Goal: Task Accomplishment & Management: Use online tool/utility

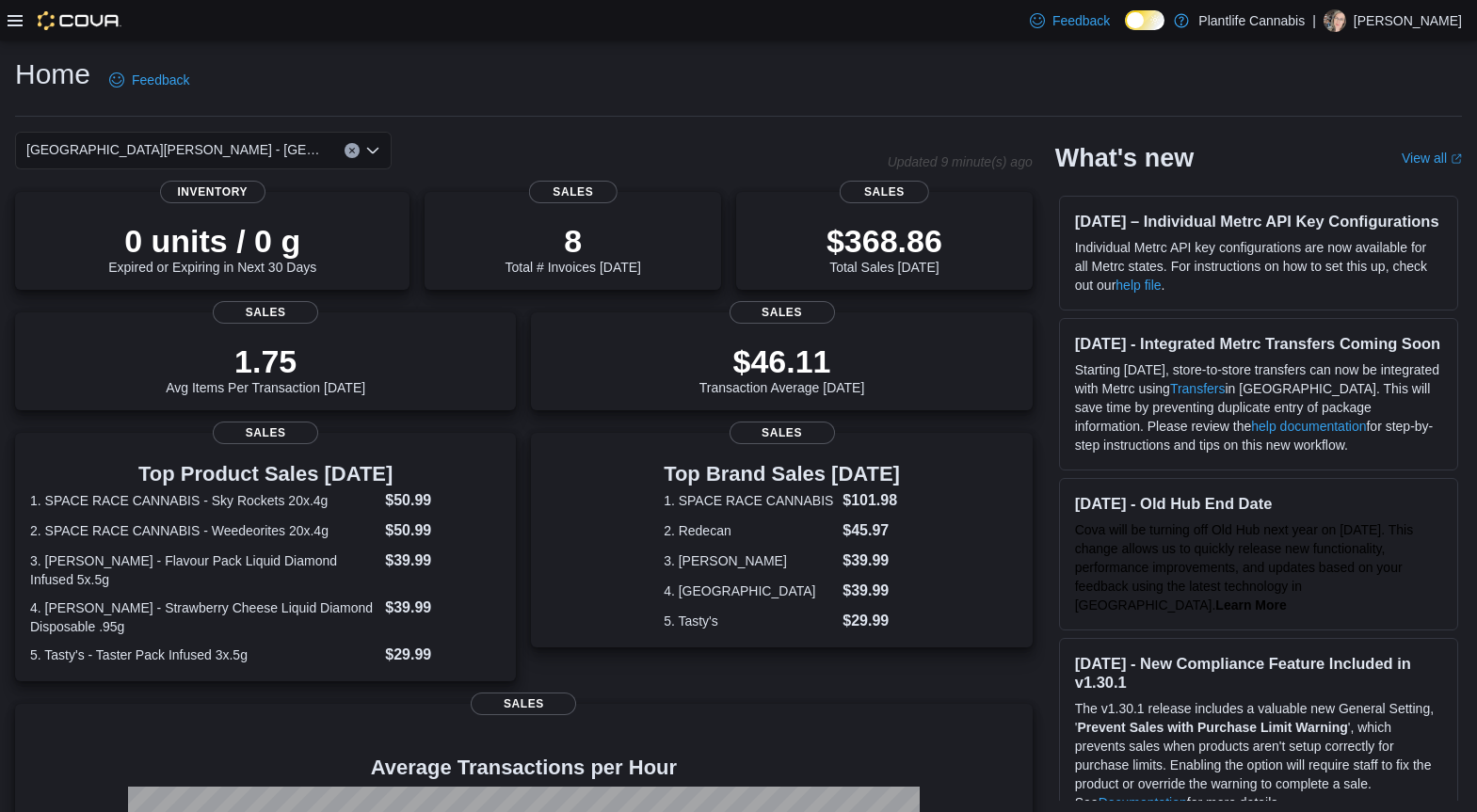
click at [11, 30] on div at bounding box center [65, 20] width 114 height 40
click at [15, 25] on icon at bounding box center [15, 20] width 15 height 11
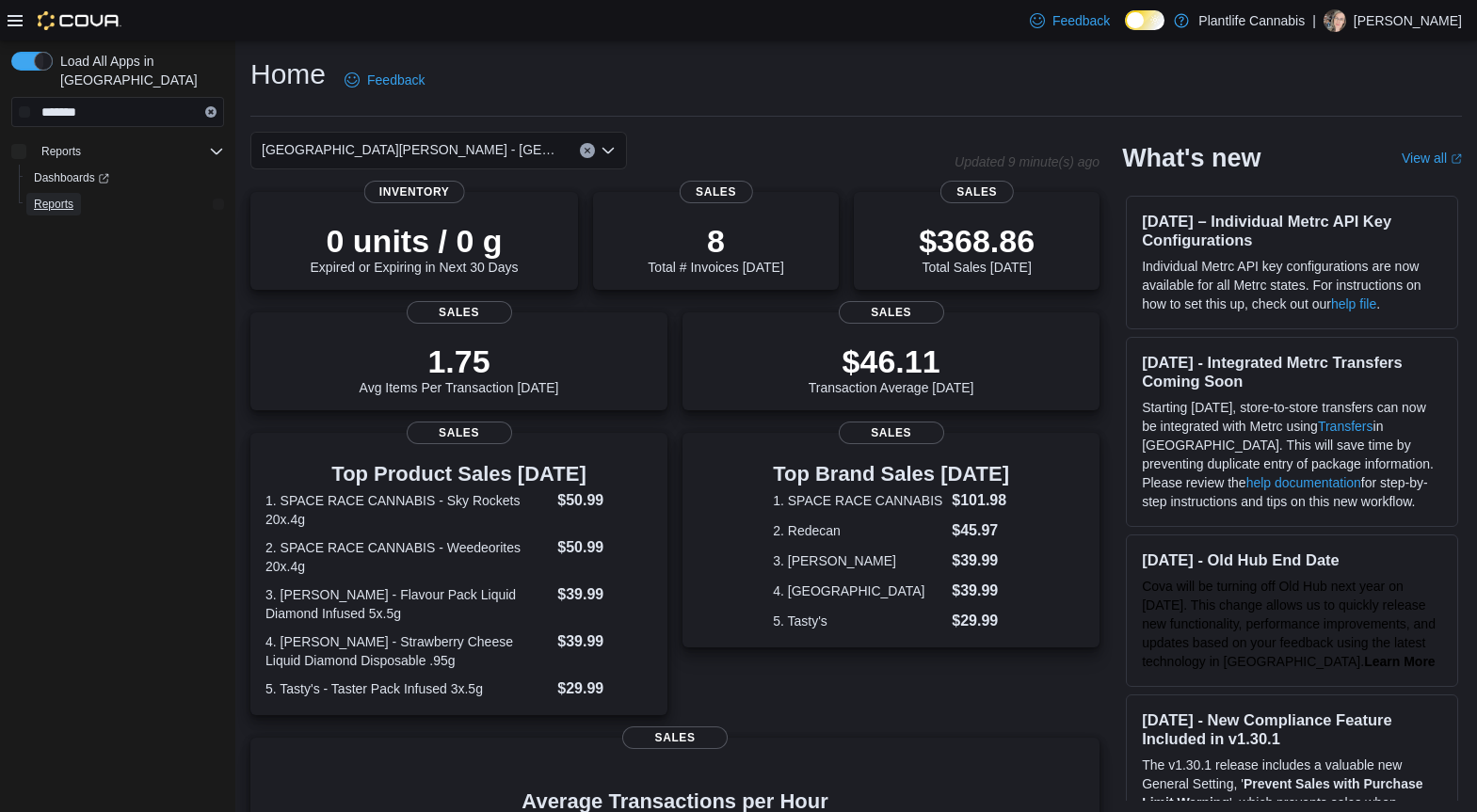
click at [65, 193] on span "Reports" at bounding box center [53, 204] width 39 height 23
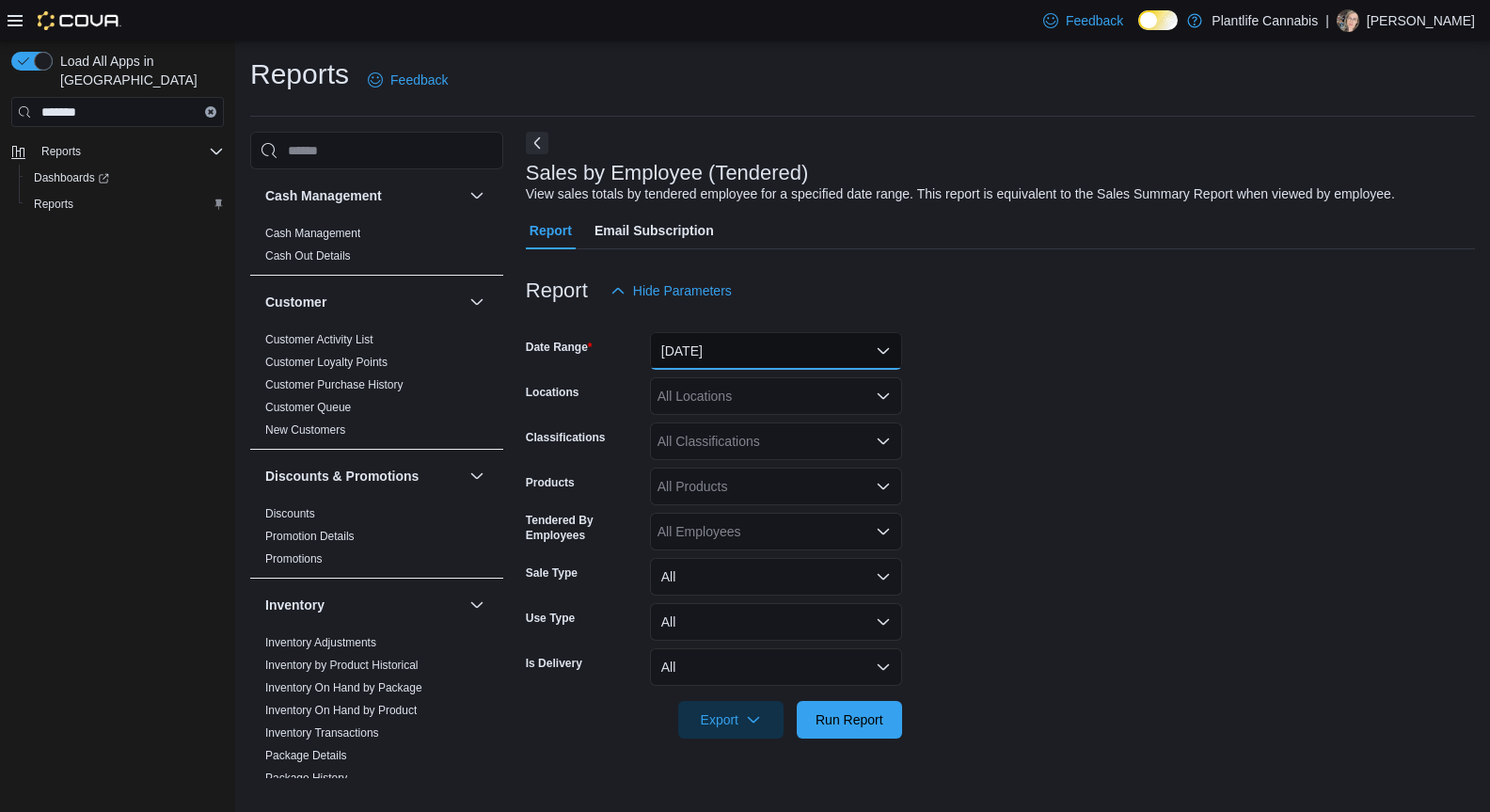
click at [883, 349] on button "Yesterday" at bounding box center [777, 351] width 252 height 37
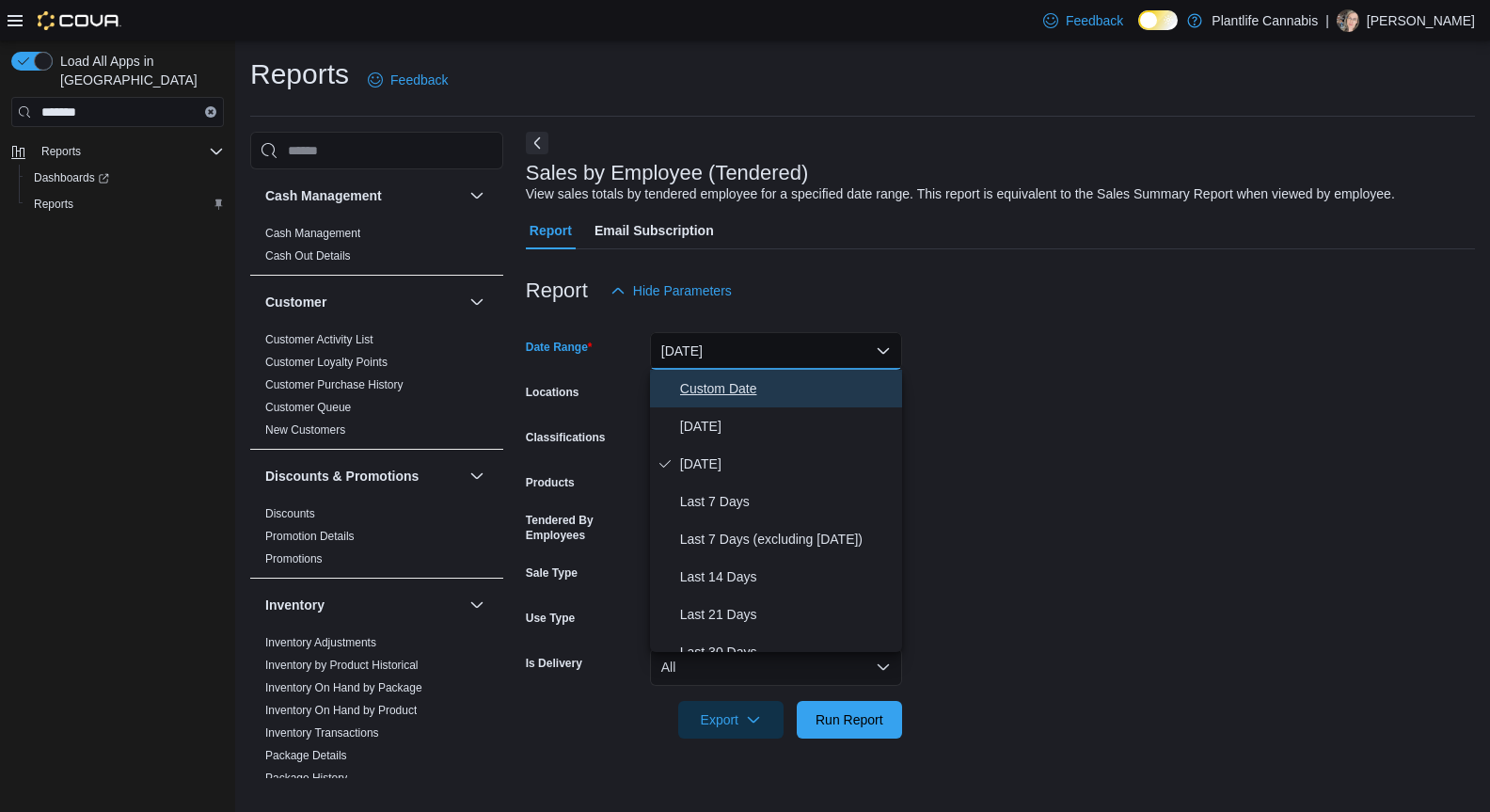
click at [684, 406] on button "Custom Date" at bounding box center [777, 388] width 252 height 37
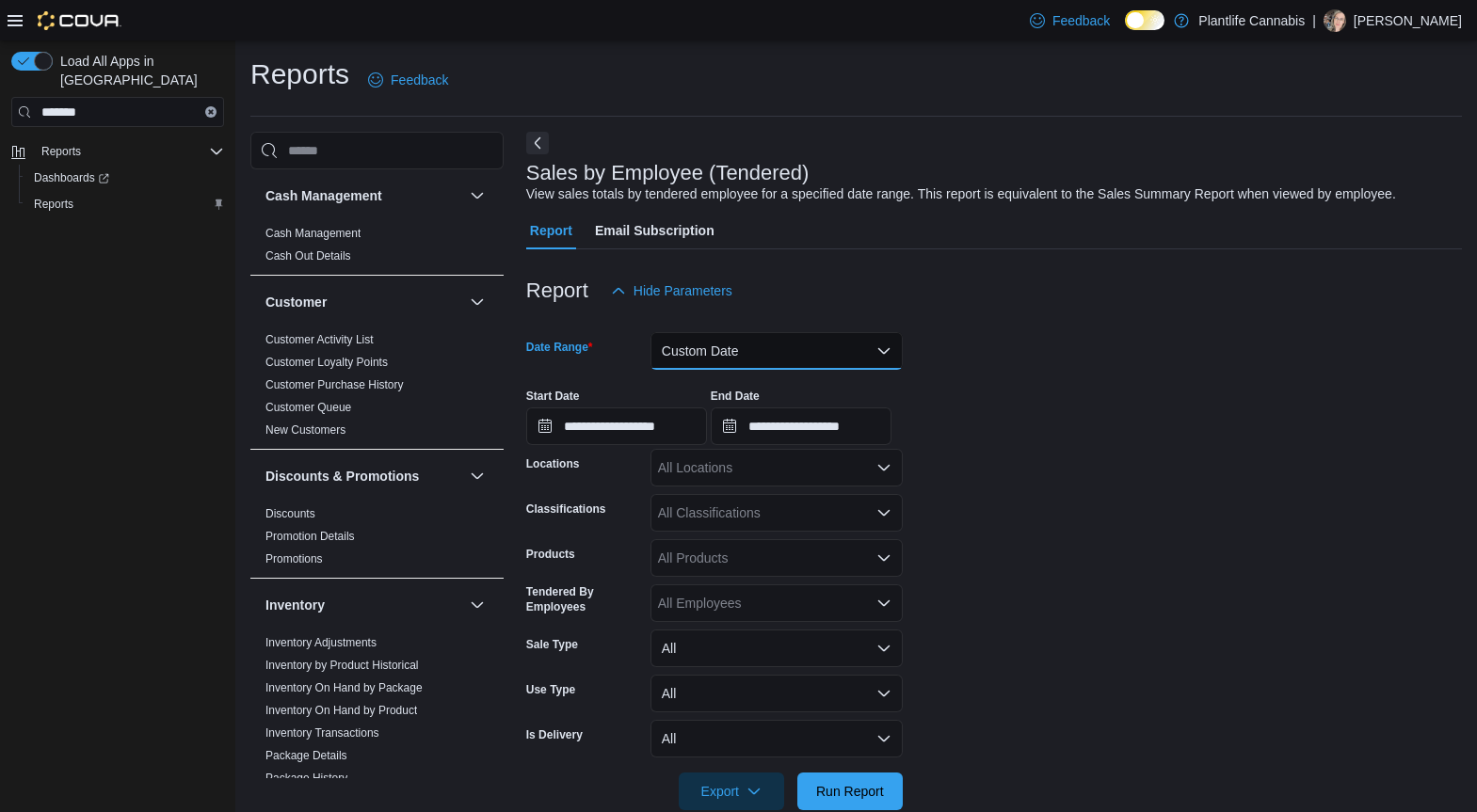
click at [740, 346] on button "Custom Date" at bounding box center [777, 351] width 252 height 37
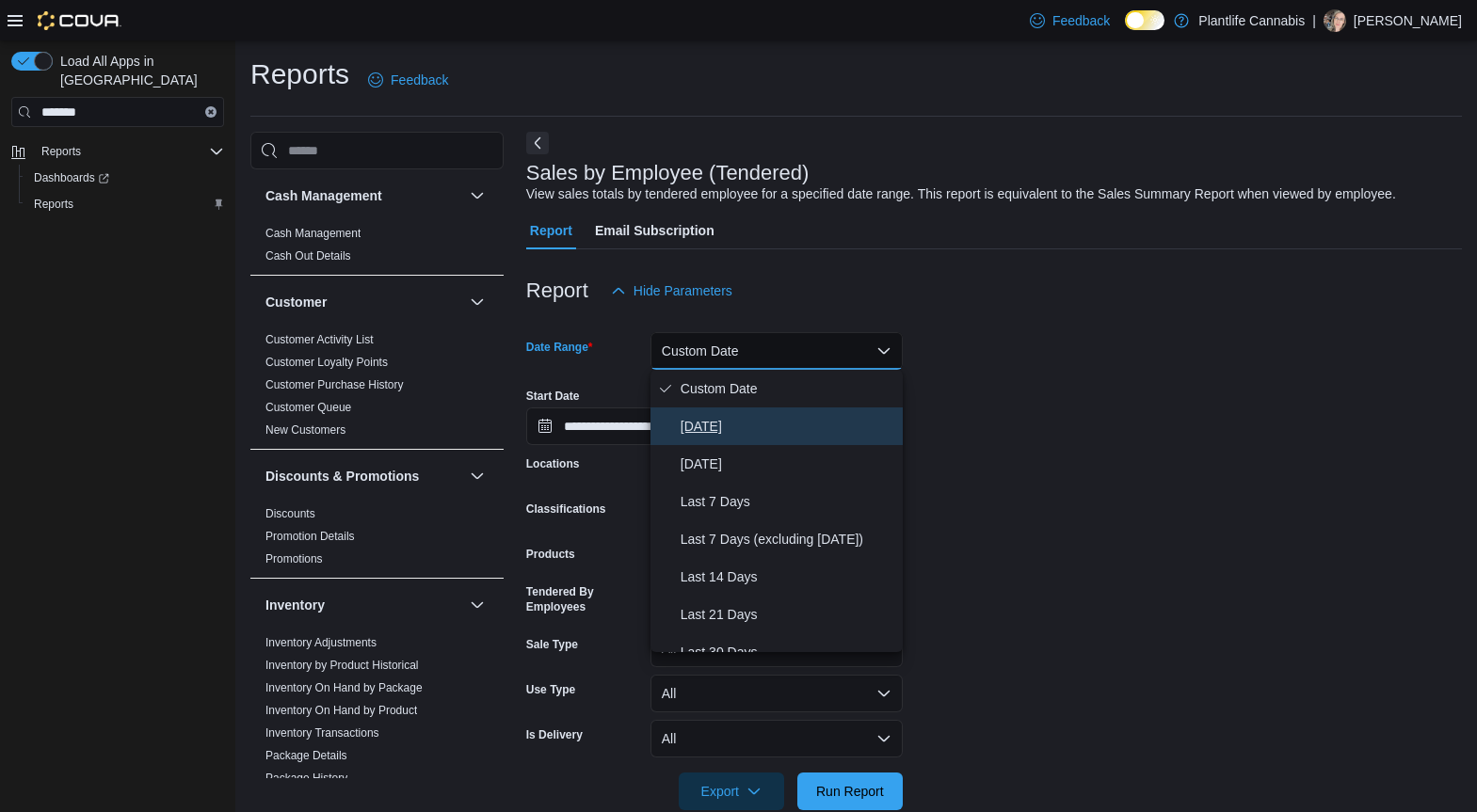
click at [707, 417] on span "Today" at bounding box center [788, 426] width 215 height 23
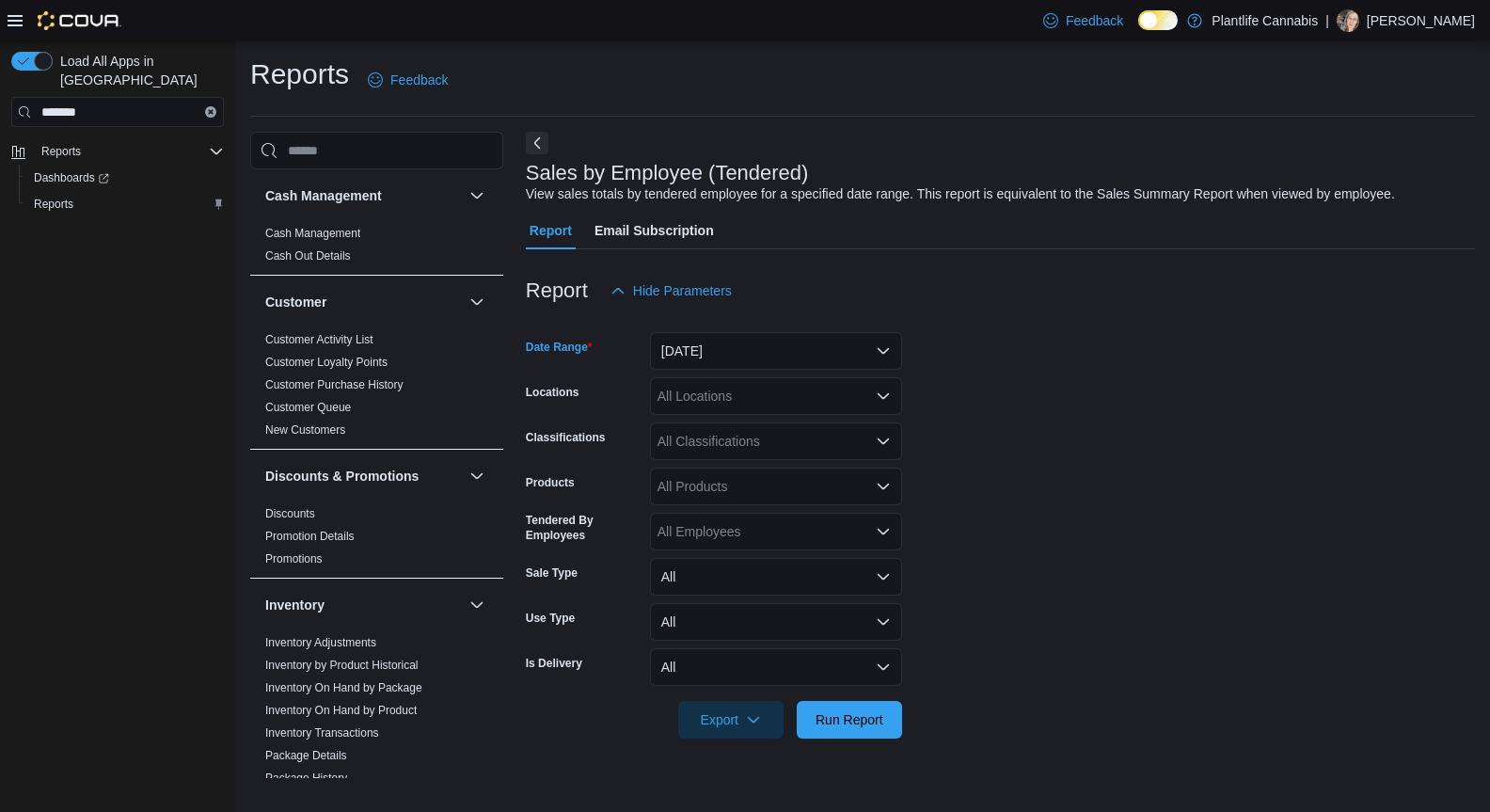
click at [777, 400] on div "All Locations" at bounding box center [777, 396] width 252 height 37
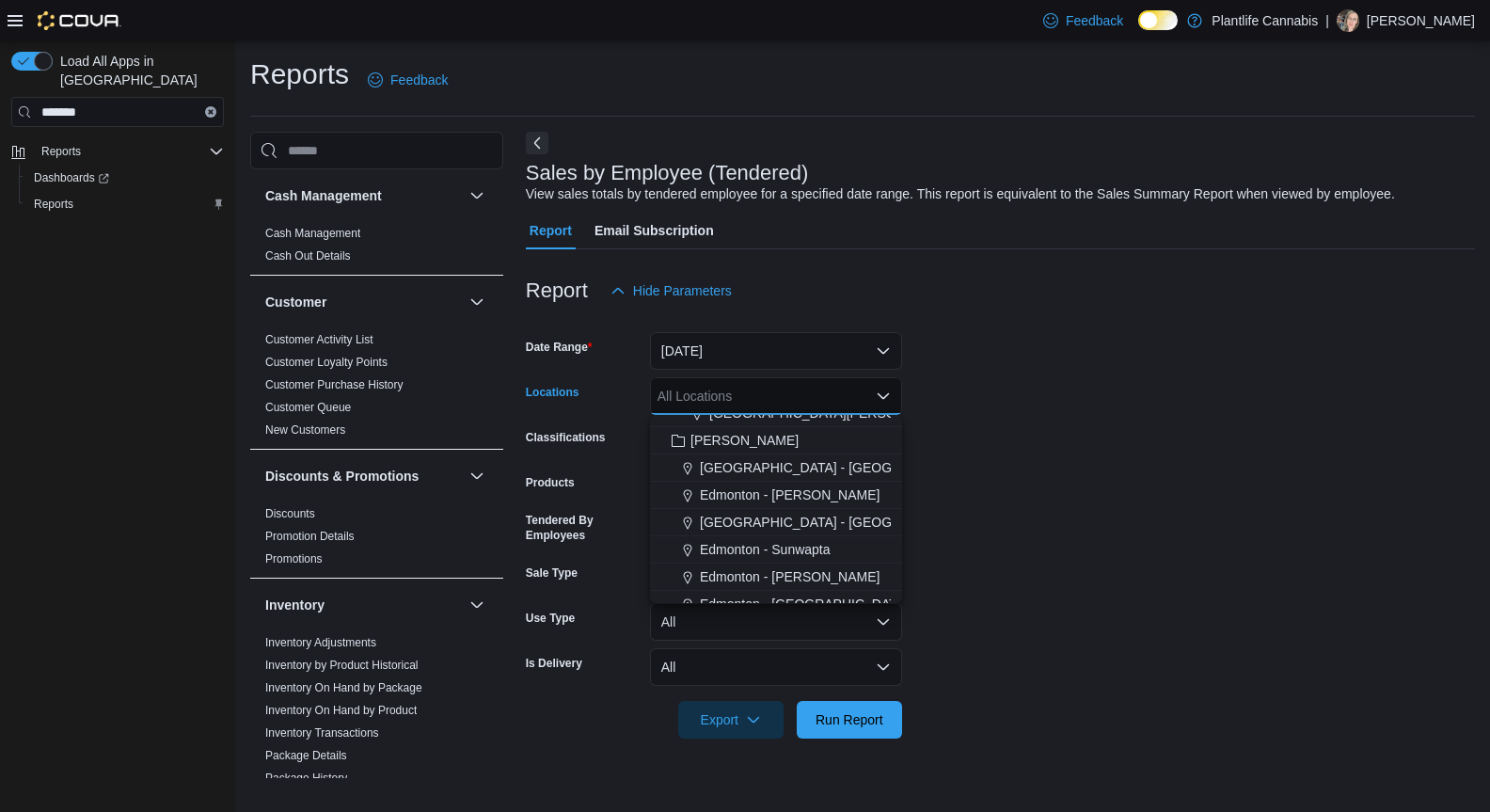
scroll to position [305, 0]
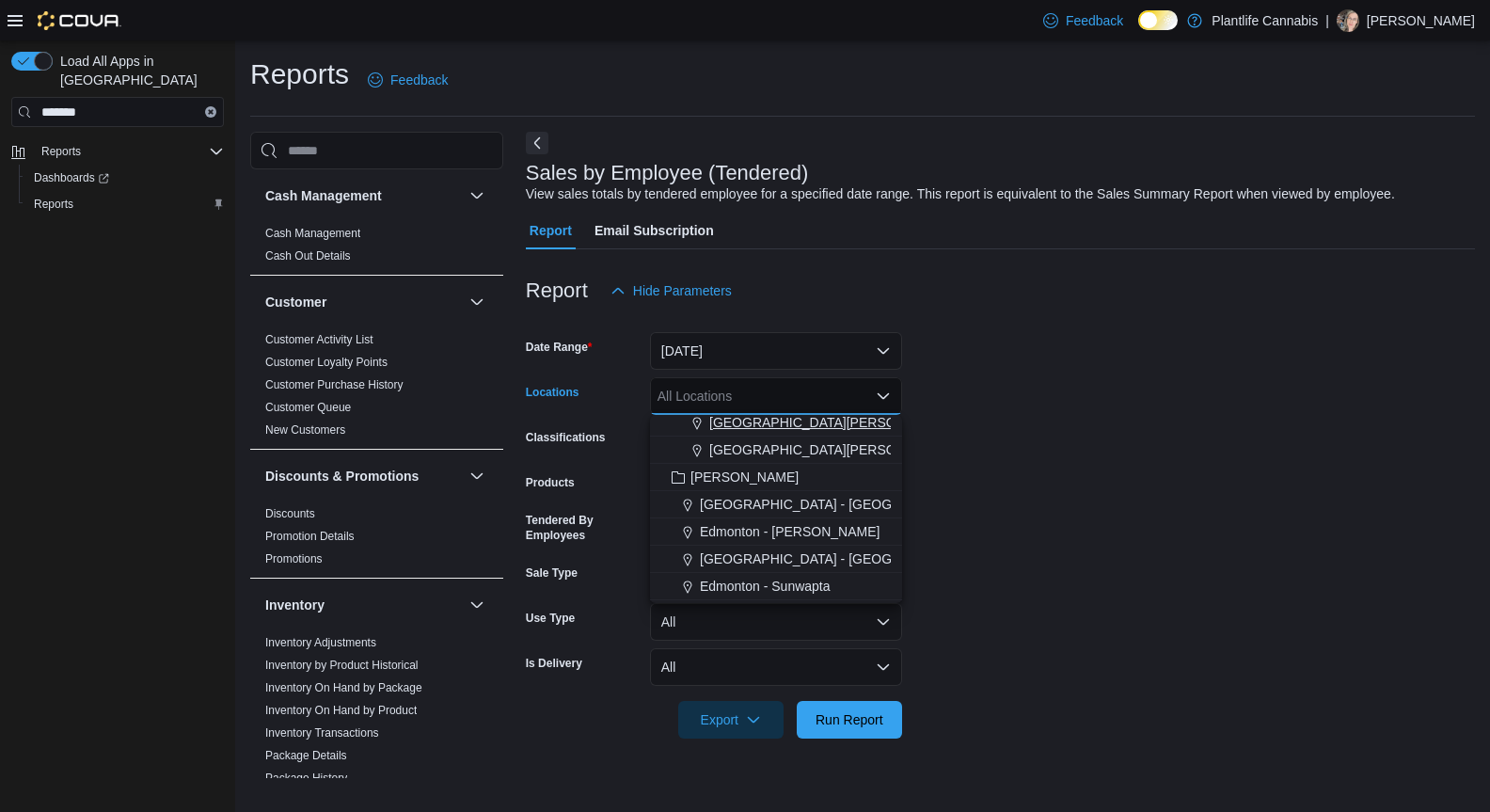
click at [834, 423] on span "Fort McMurray - Eagle Ridge" at bounding box center [907, 422] width 394 height 19
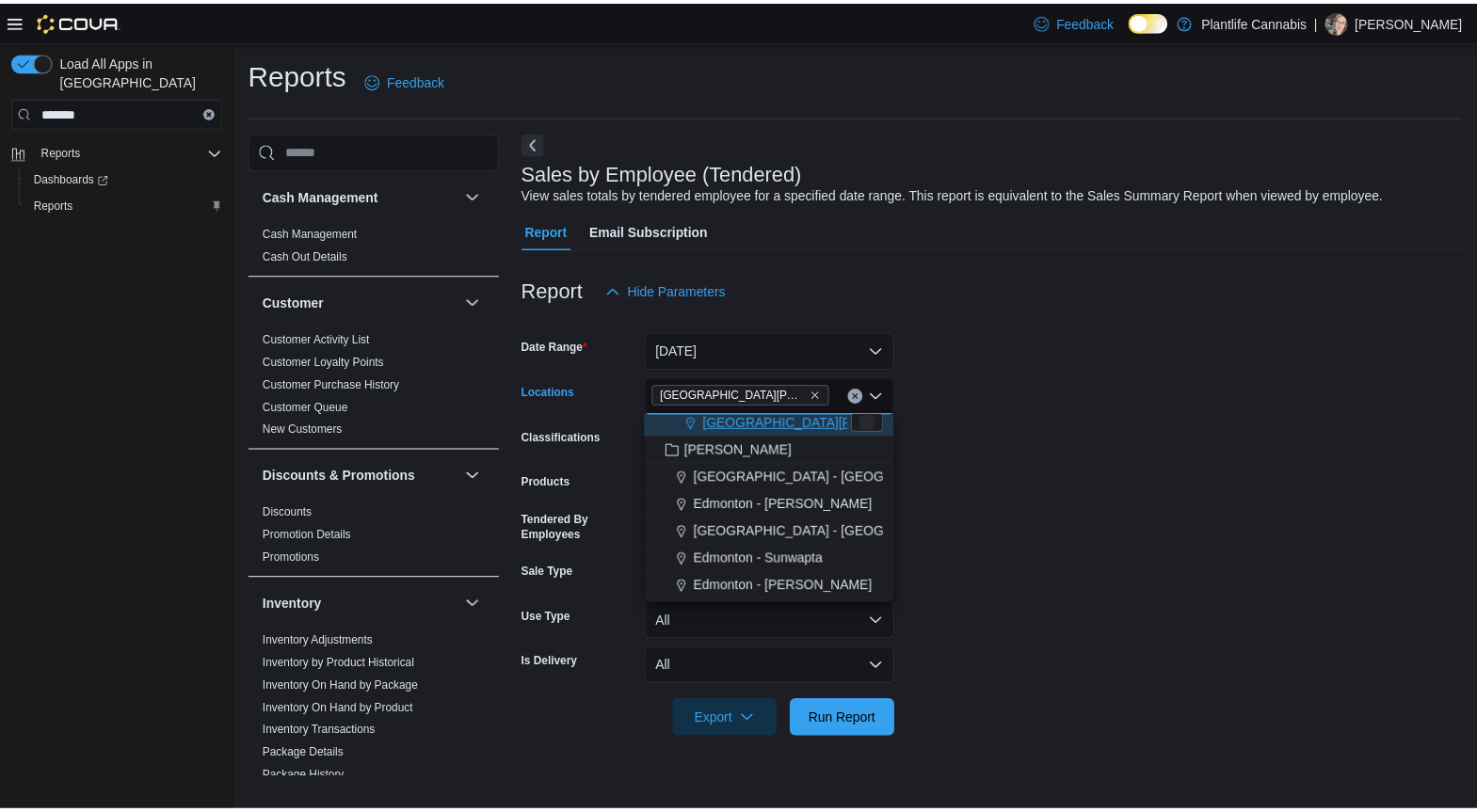
scroll to position [301, 0]
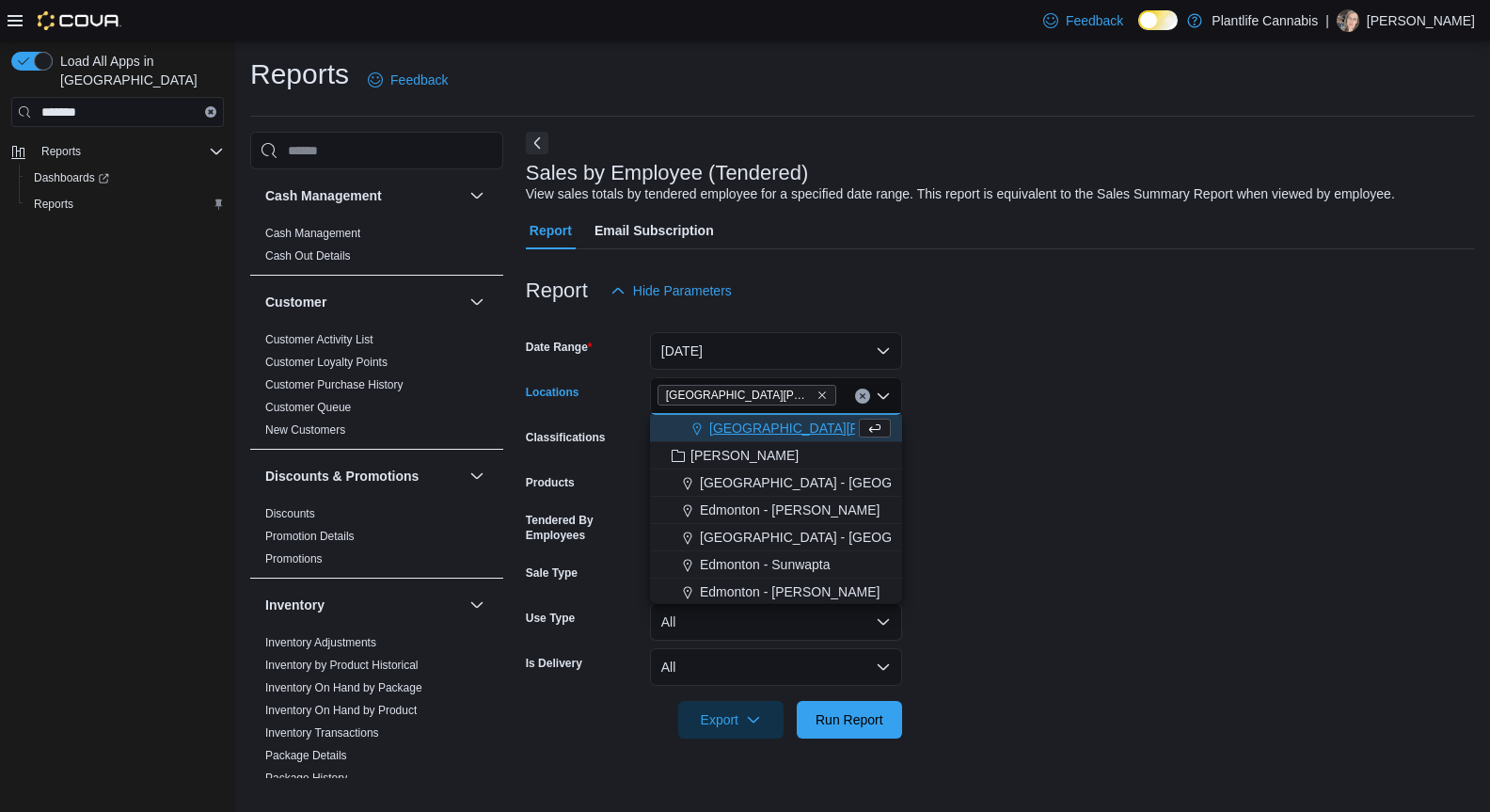
click at [1089, 470] on form "Date Range Today Locations Fort McMurray - Eagle Ridge Combo box. Selected. For…" at bounding box center [1000, 523] width 949 height 429
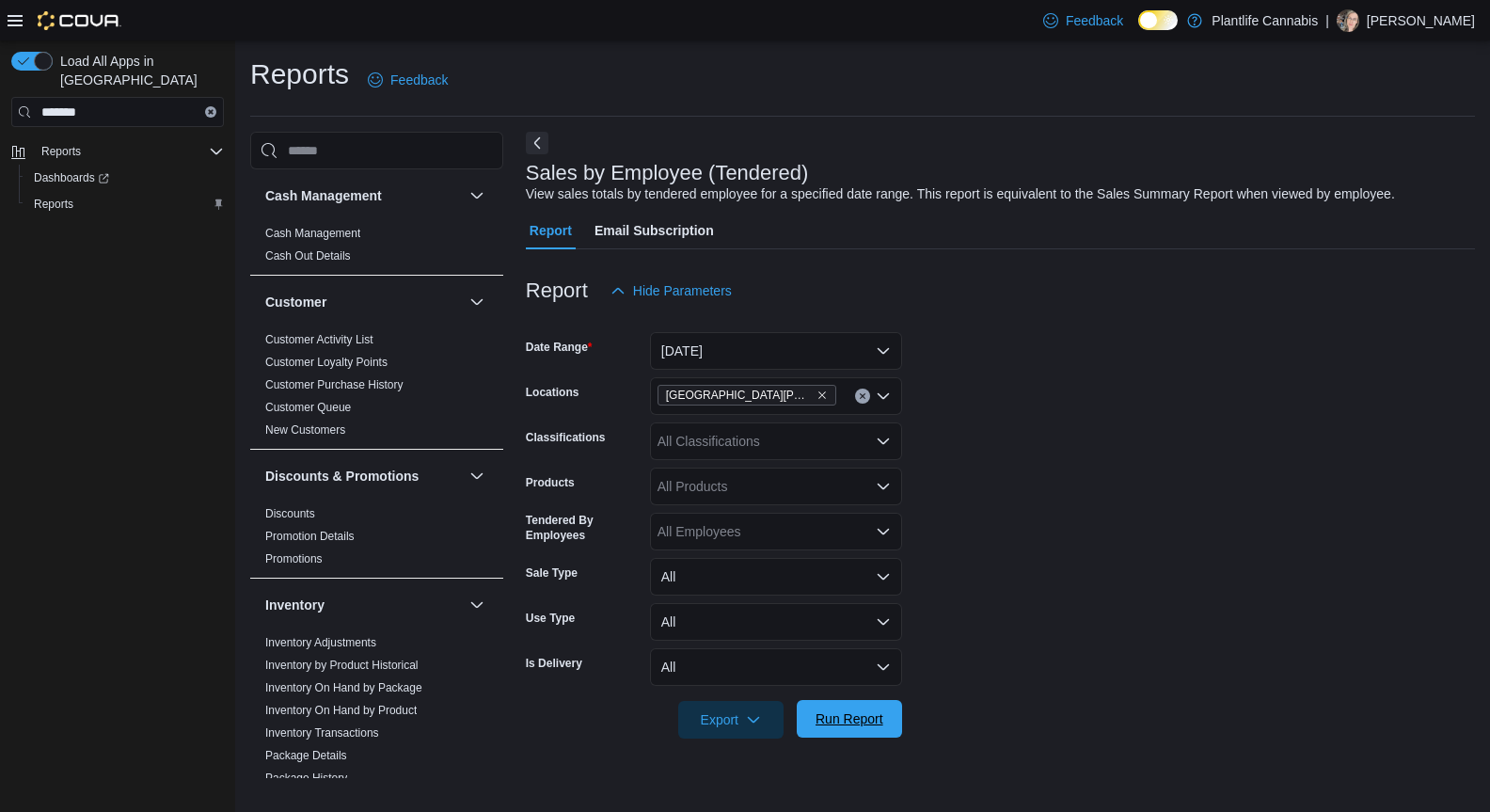
click at [841, 726] on span "Run Report" at bounding box center [849, 718] width 68 height 19
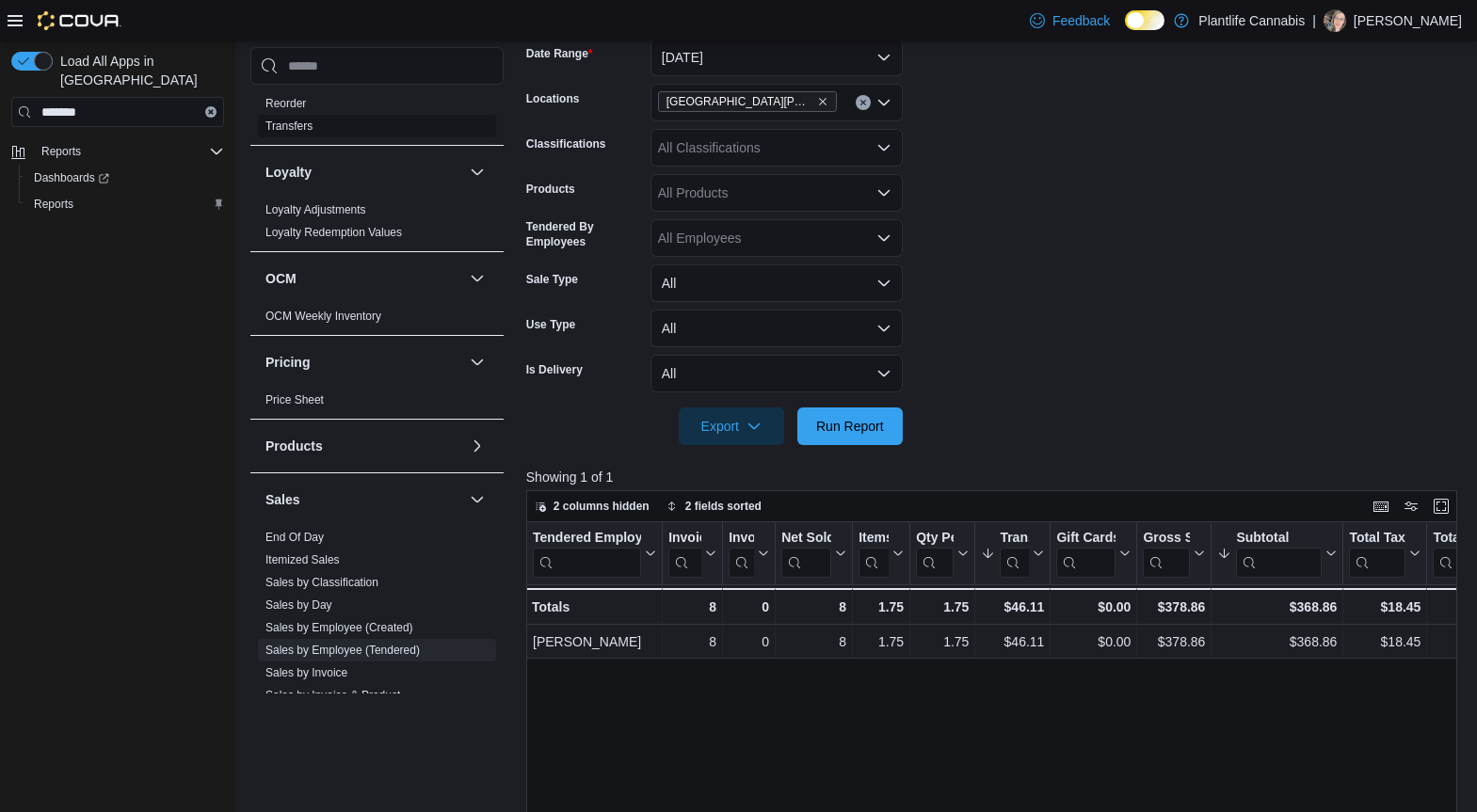
scroll to position [711, 0]
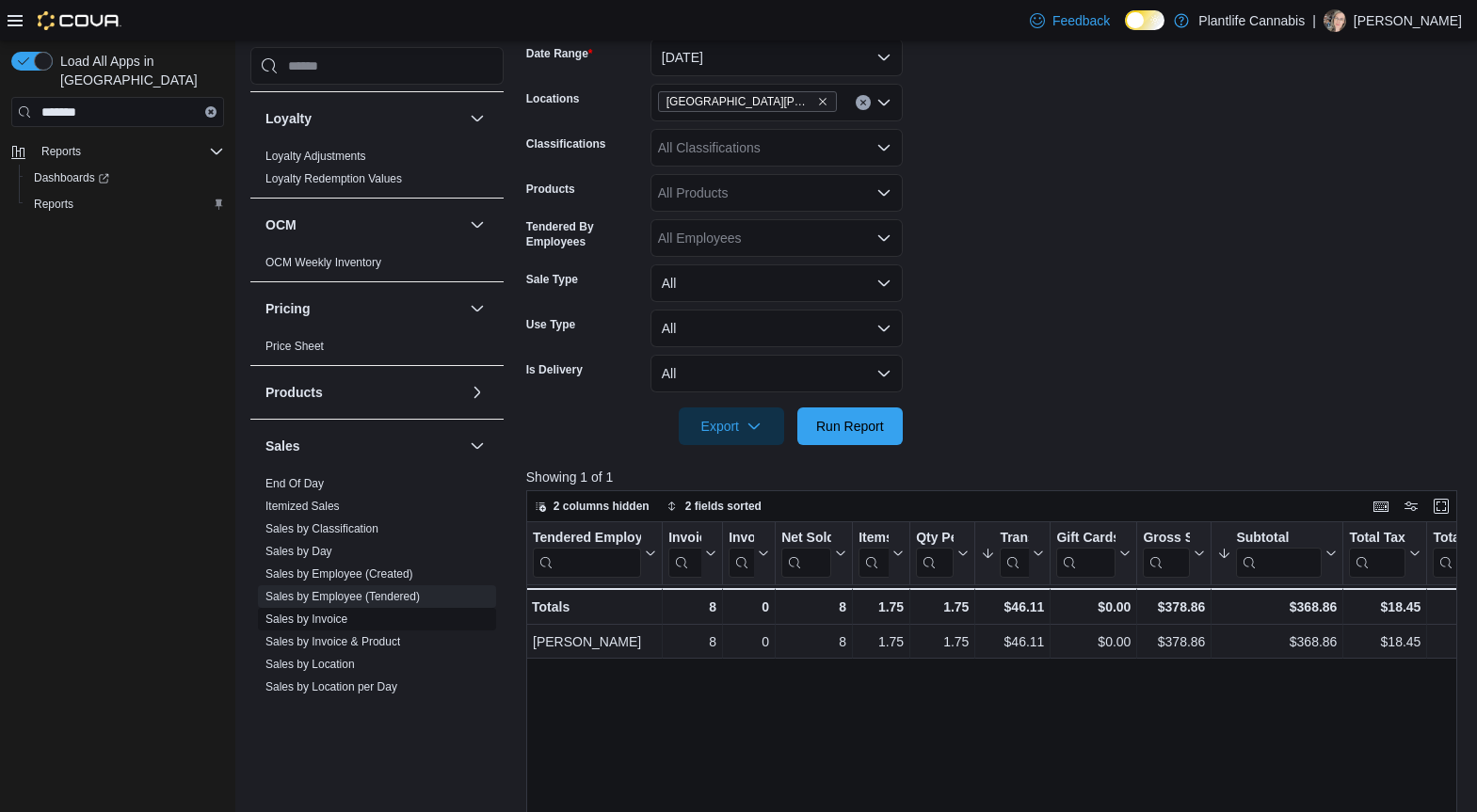
click at [329, 617] on link "Sales by Invoice" at bounding box center [306, 619] width 82 height 13
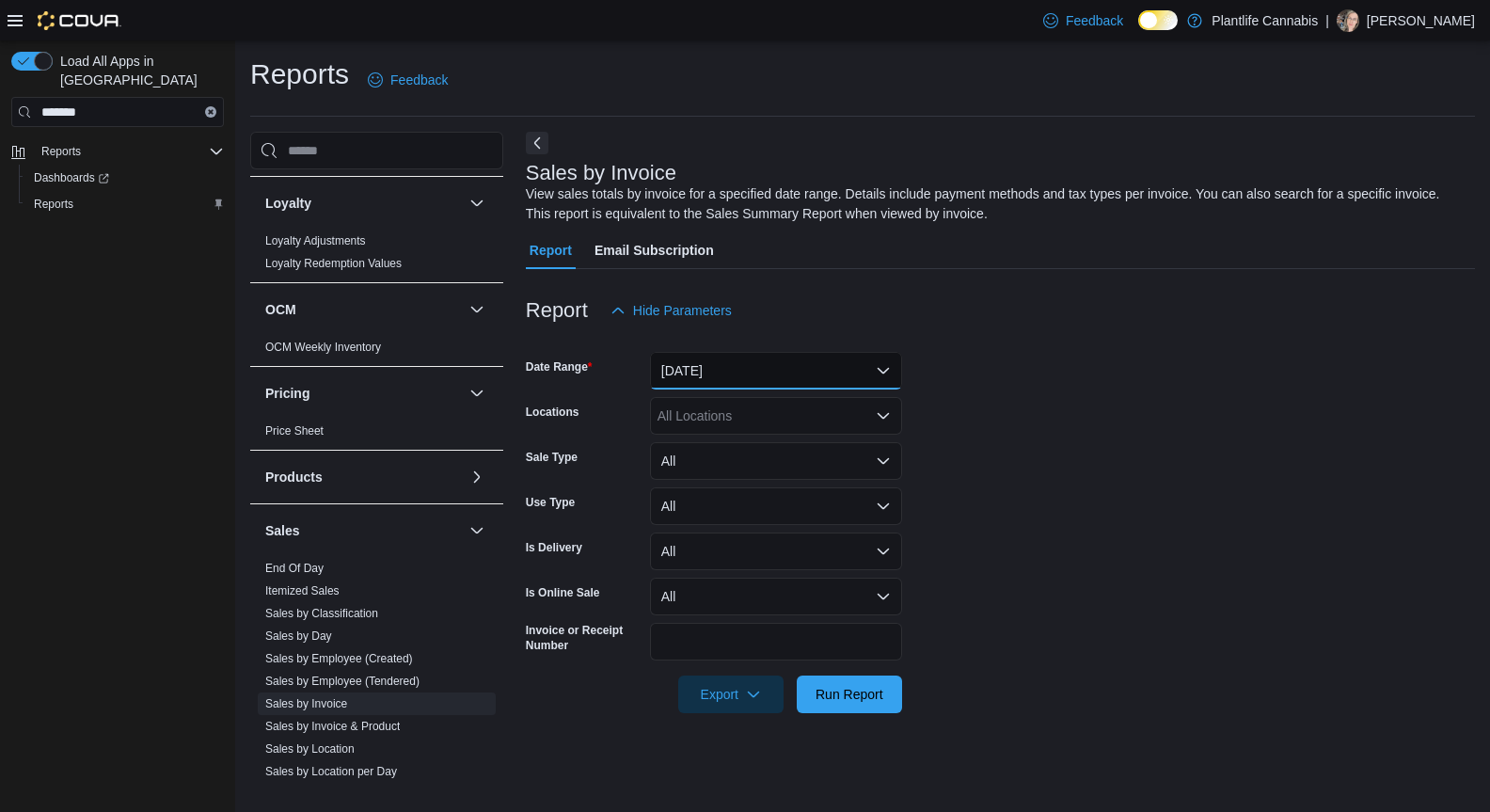
click at [697, 372] on button "Yesterday" at bounding box center [777, 371] width 252 height 37
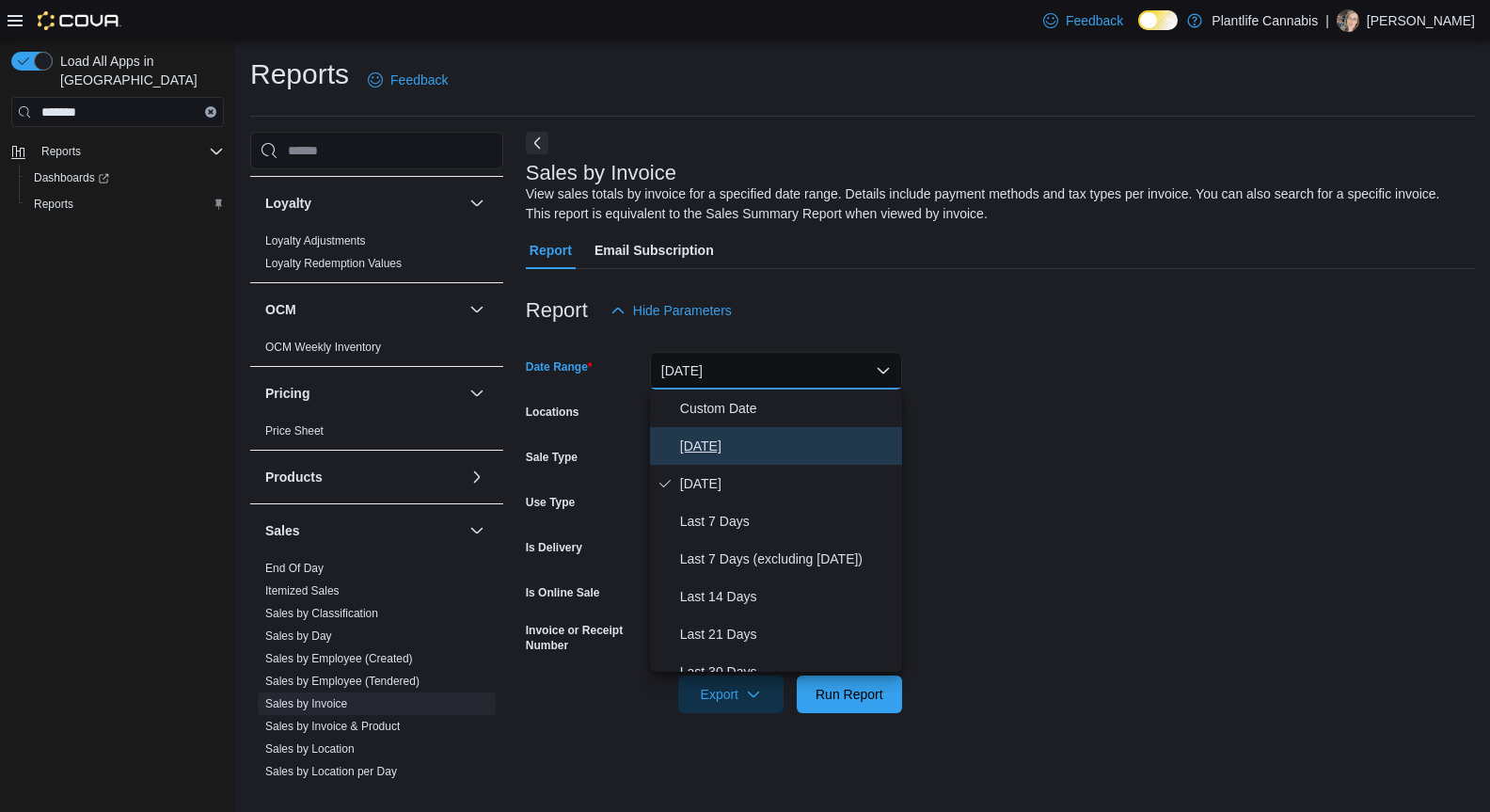
click at [695, 433] on button "Today" at bounding box center [777, 445] width 252 height 37
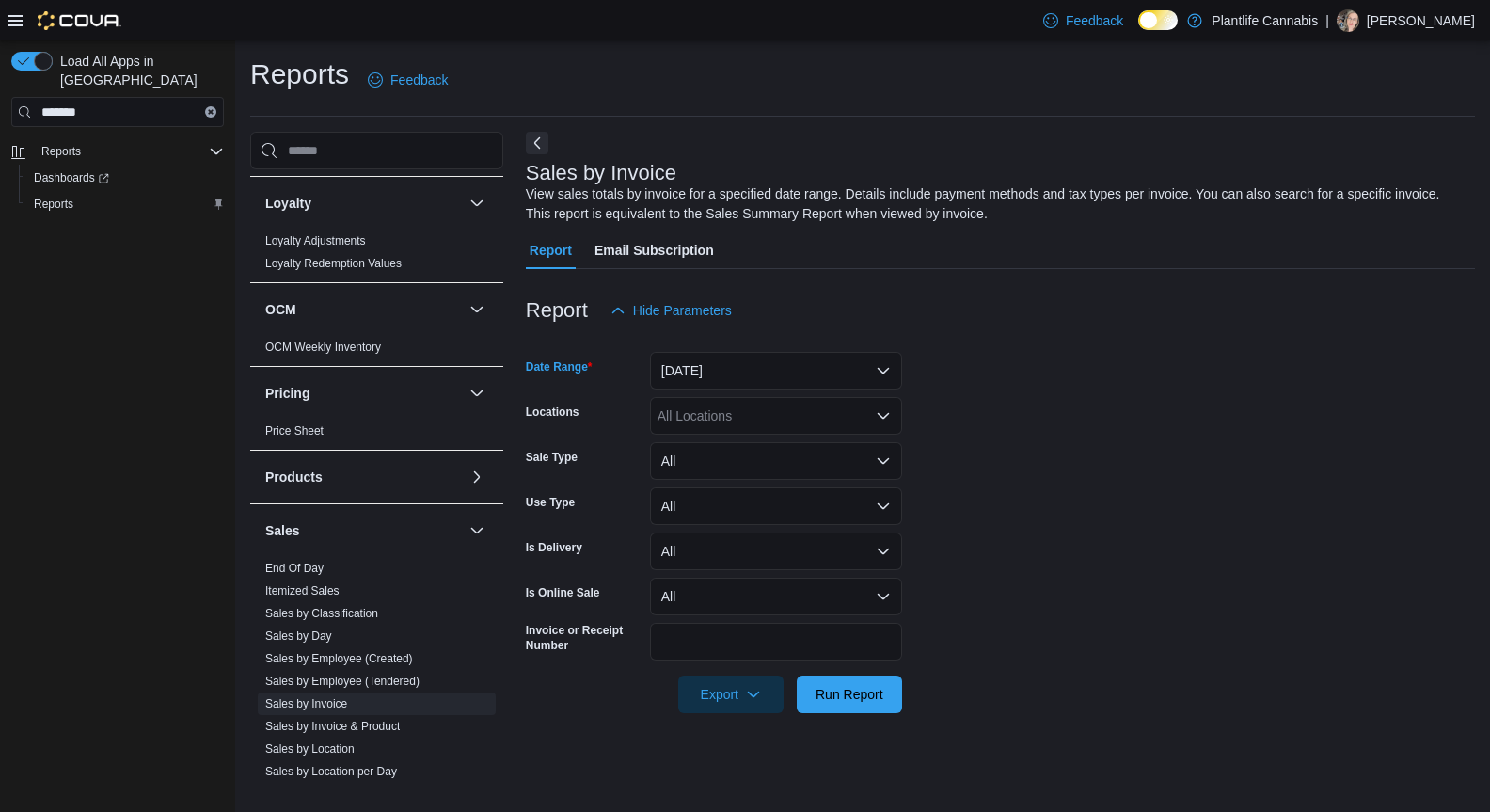
click at [720, 410] on div "All Locations" at bounding box center [777, 416] width 252 height 37
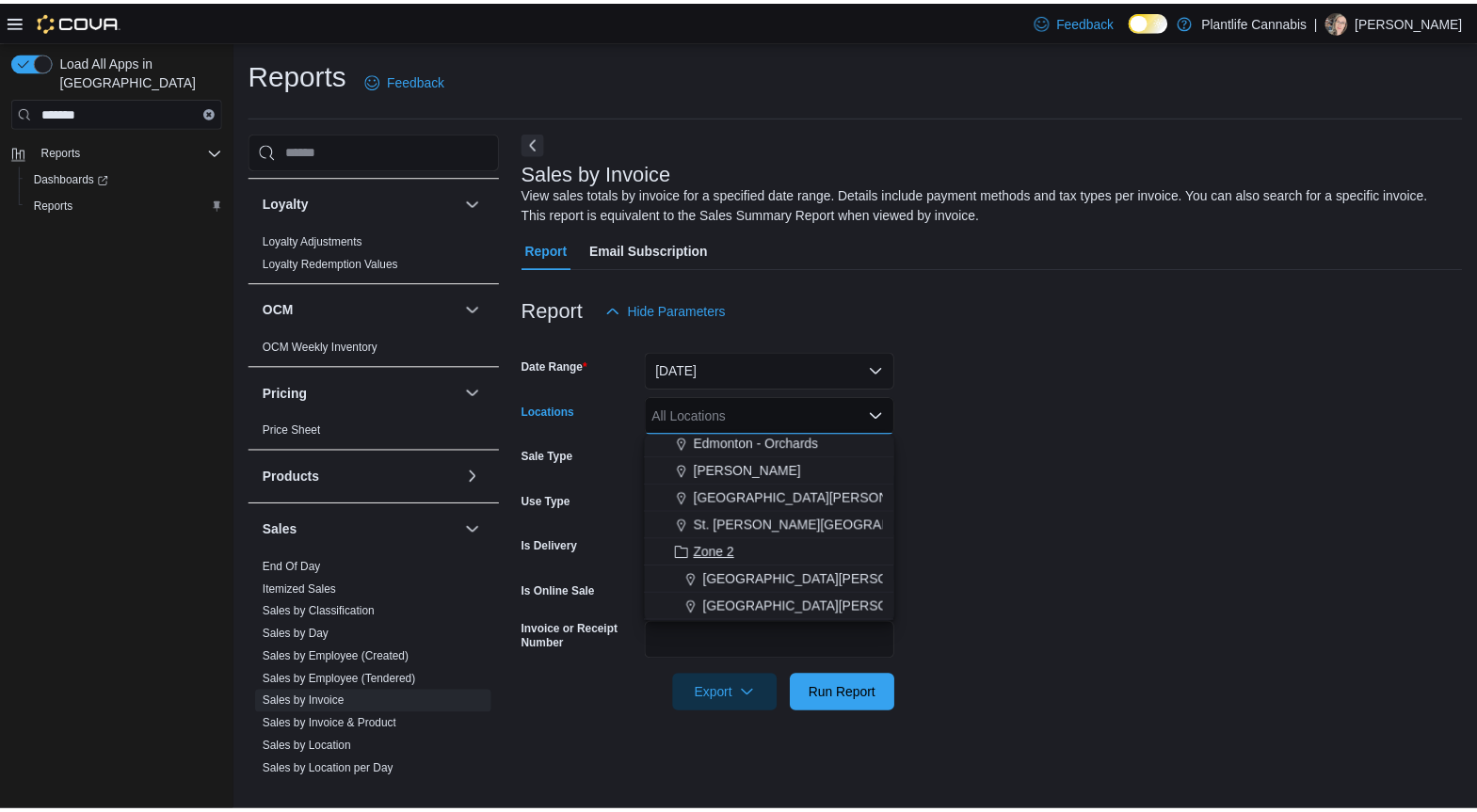
scroll to position [169, 0]
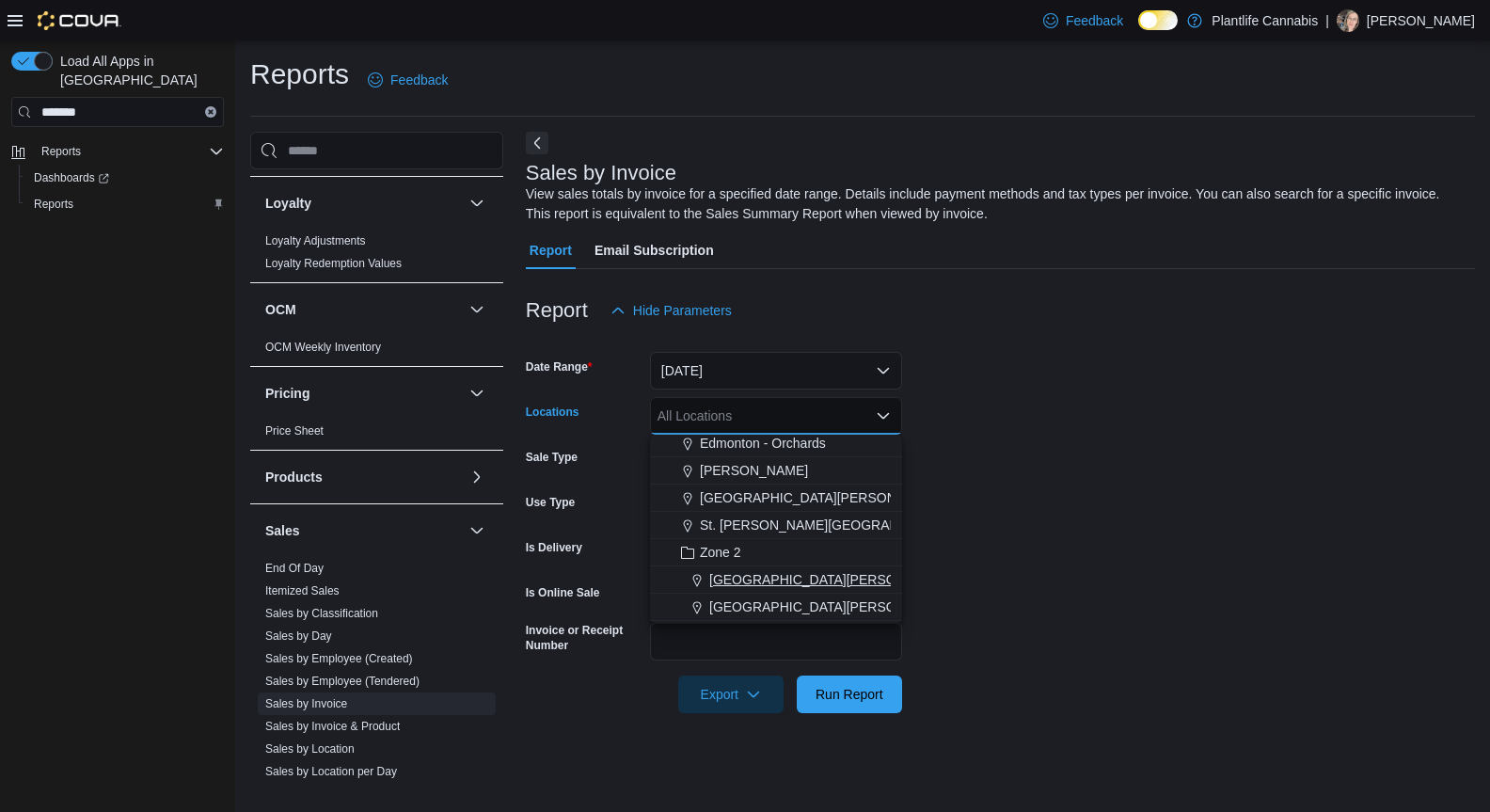
click at [773, 578] on span "Fort McMurray - Eagle Ridge" at bounding box center [907, 579] width 394 height 19
click at [1163, 548] on form "Date Range Today Locations Fort McMurray - Eagle Ridge Combo box. Selected. For…" at bounding box center [1000, 521] width 949 height 384
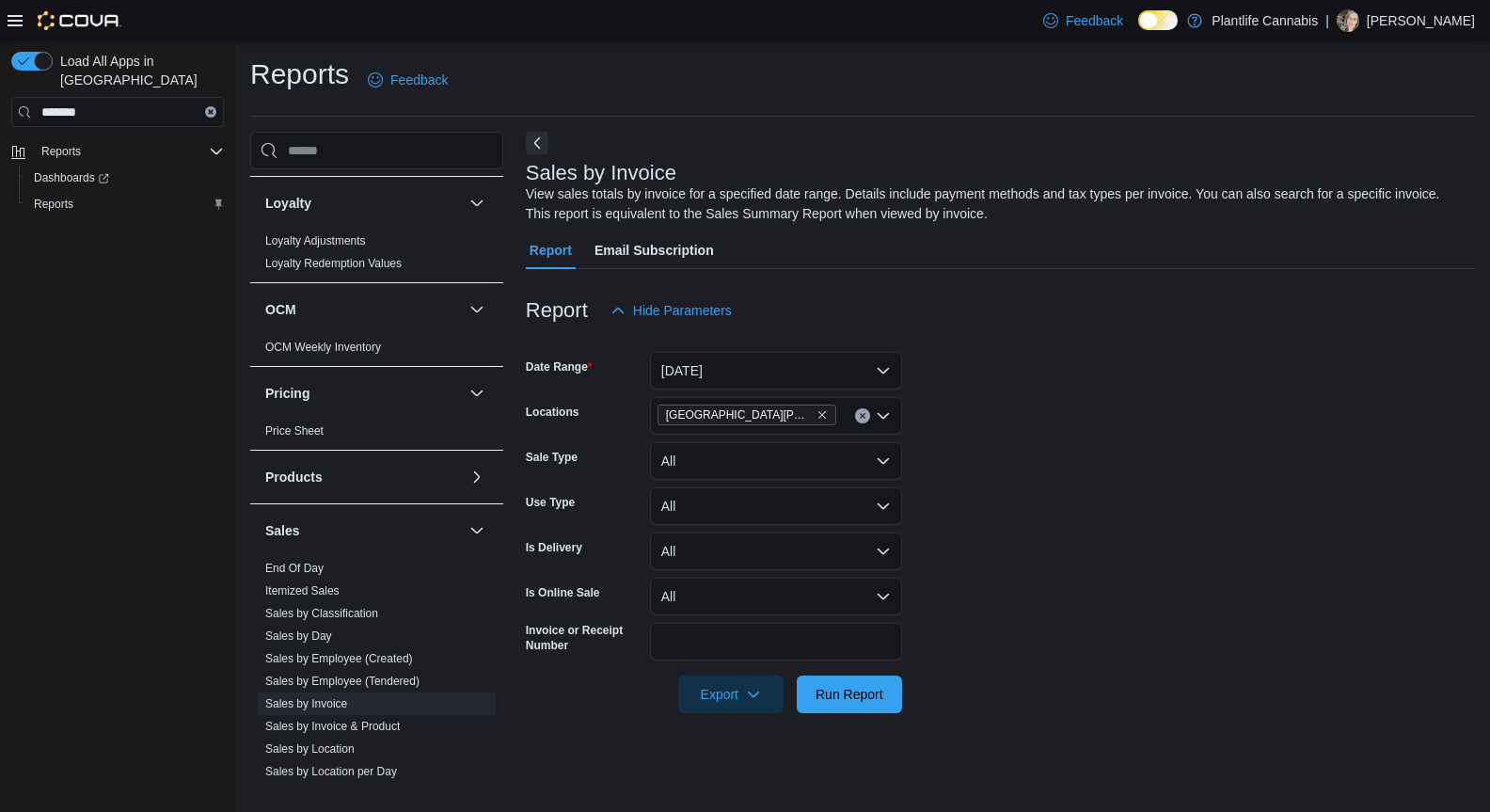
click at [899, 714] on div at bounding box center [1000, 724] width 949 height 23
click at [869, 707] on span "Run Report" at bounding box center [849, 694] width 83 height 37
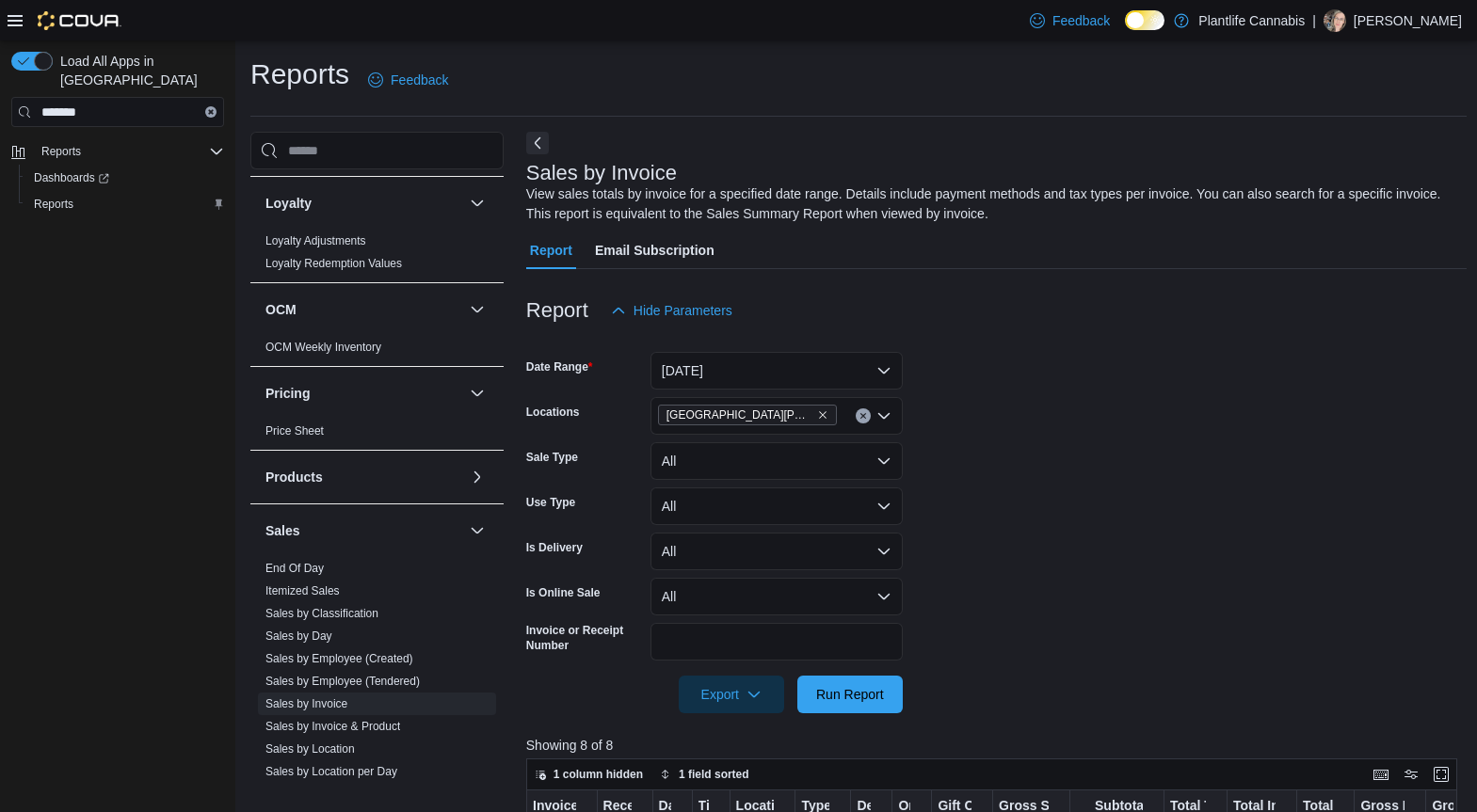
click at [21, 26] on icon at bounding box center [15, 20] width 15 height 15
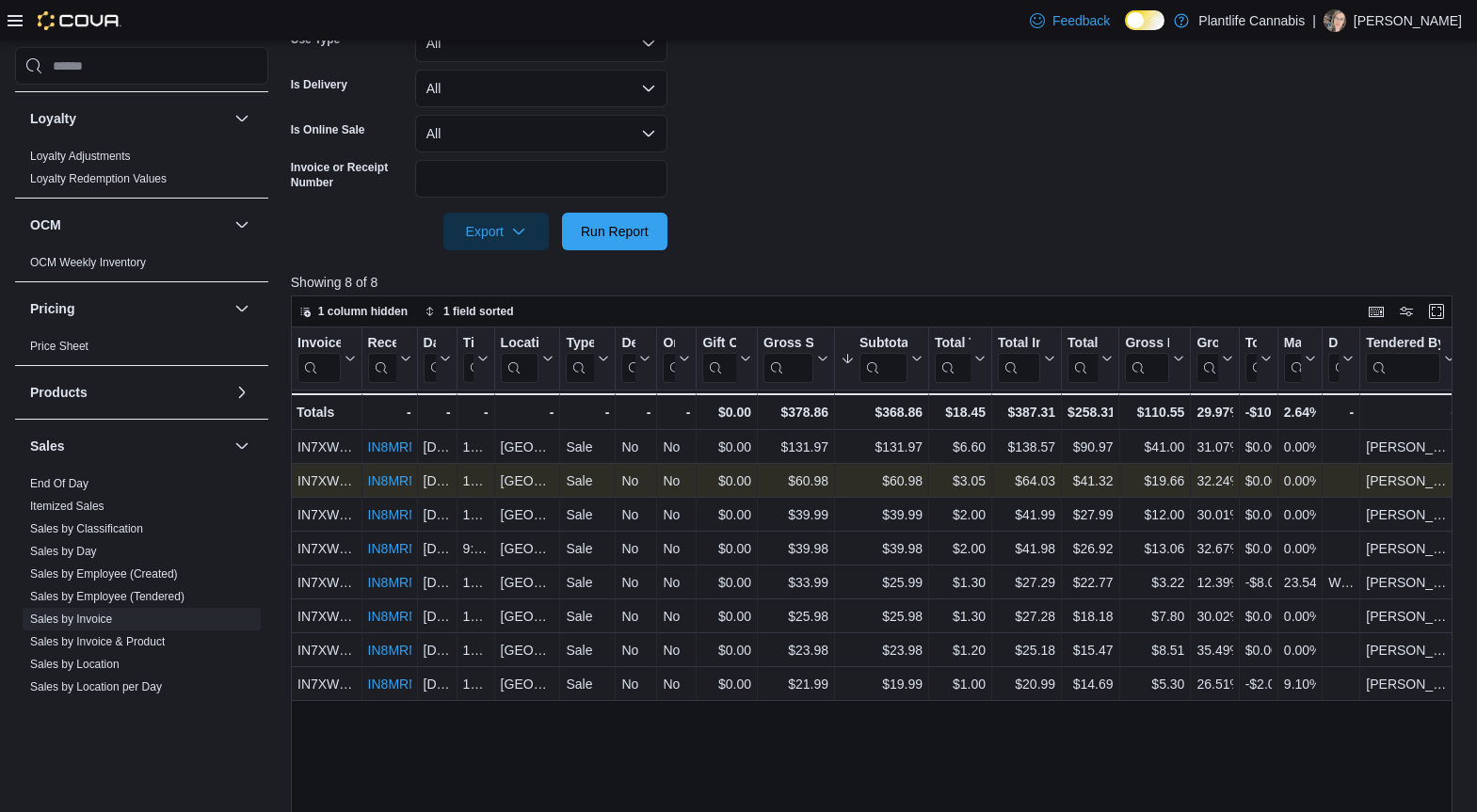
scroll to position [493, 0]
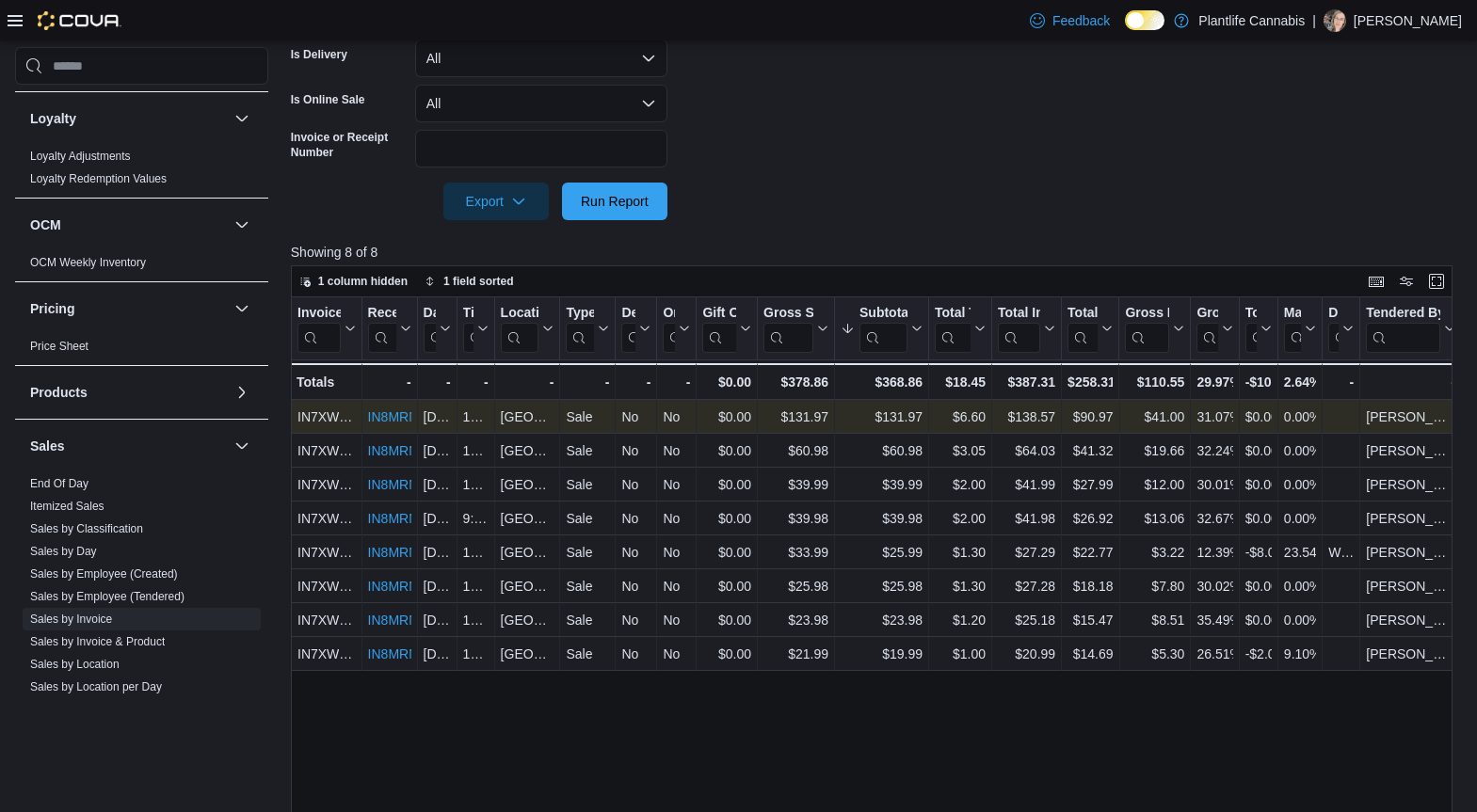
click at [396, 414] on link "IN8MRN-H63JNH" at bounding box center [419, 416] width 105 height 15
